Goal: Feedback & Contribution: Submit feedback/report problem

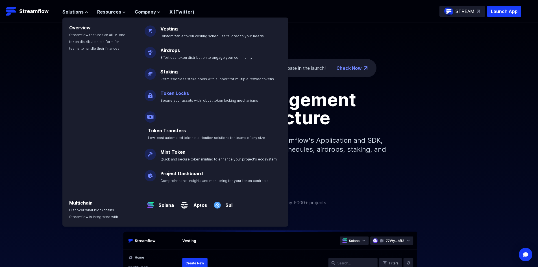
click at [170, 93] on link "Token Locks" at bounding box center [174, 93] width 29 height 6
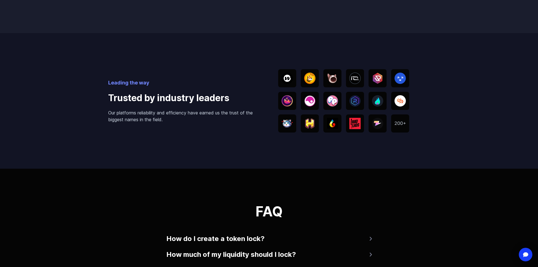
scroll to position [959, 0]
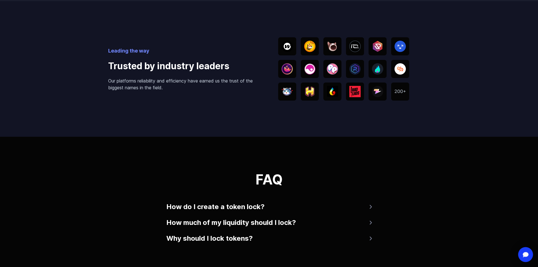
click at [521, 250] on div "Open Intercom Messenger" at bounding box center [525, 254] width 15 height 15
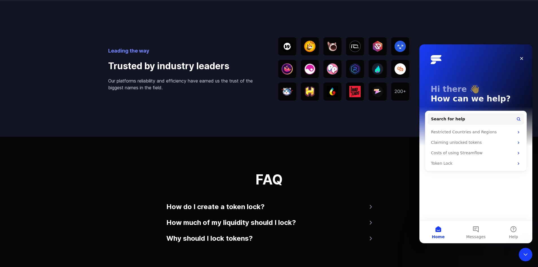
scroll to position [0, 0]
click at [475, 231] on button "Messages" at bounding box center [476, 231] width 38 height 23
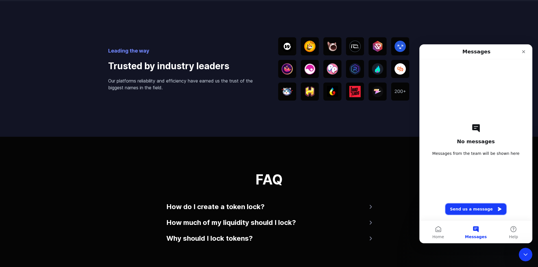
click at [482, 211] on button "Send us a message" at bounding box center [475, 208] width 61 height 11
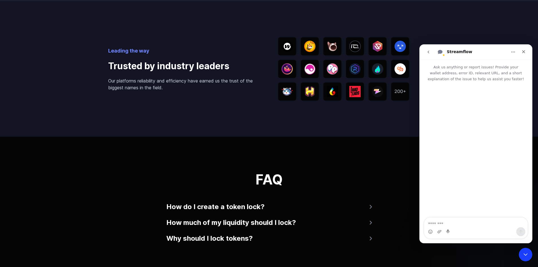
click at [461, 220] on textarea "Message…" at bounding box center [475, 222] width 103 height 10
type textarea "**********"
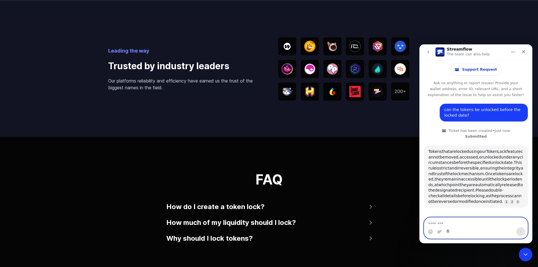
scroll to position [46, 0]
